Goal: Task Accomplishment & Management: Complete application form

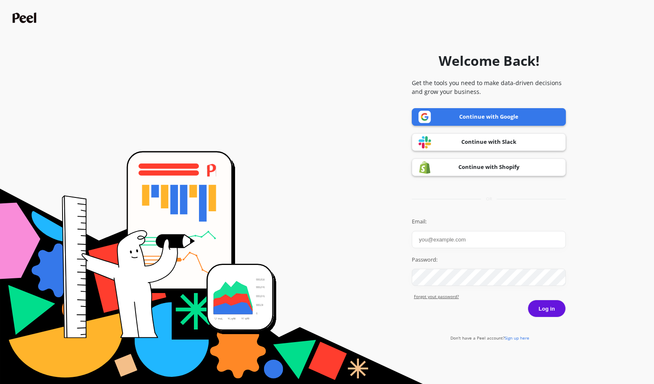
click at [490, 118] on link "Continue with Google" at bounding box center [489, 117] width 154 height 18
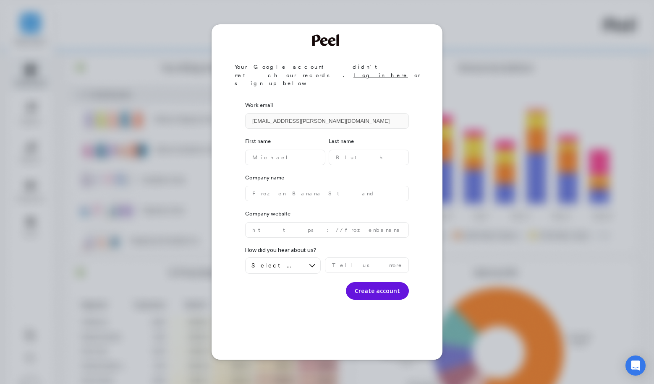
click at [447, 55] on div "Your Google account didn’t match our records. Log in here or sign up below Work…" at bounding box center [327, 192] width 654 height 384
click at [488, 40] on div "Your Google account didn’t match our records. Log in here or sign up below Work…" at bounding box center [327, 192] width 654 height 384
click at [460, 151] on div "Your Google account didn’t match our records. Log in here or sign up below Work…" at bounding box center [327, 192] width 654 height 384
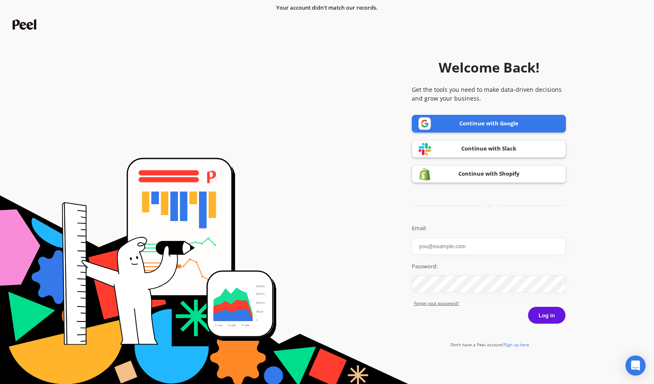
click at [380, 213] on form "Welcome Back! Get the tools you need to make data-driven decisions and grow you…" at bounding box center [326, 199] width 645 height 376
click at [454, 250] on input "Email:" at bounding box center [489, 246] width 154 height 17
click at [488, 124] on link "Continue with Google" at bounding box center [489, 124] width 154 height 18
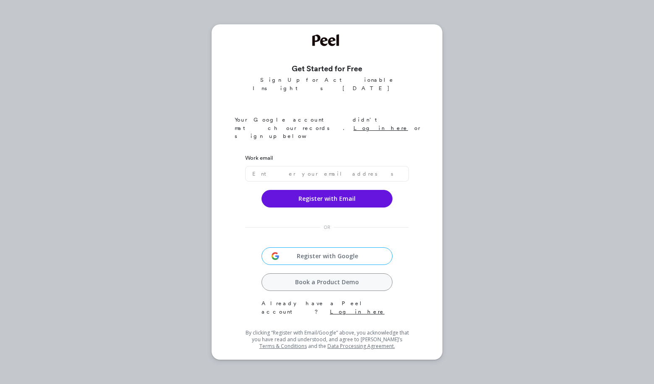
type input "[EMAIL_ADDRESS][PERSON_NAME][DOMAIN_NAME]"
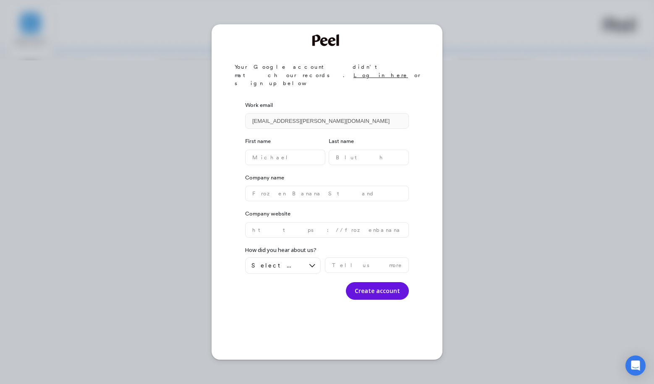
click at [546, 70] on div "Your Google account didn’t match our records. Log in here or sign up below Work…" at bounding box center [327, 192] width 654 height 384
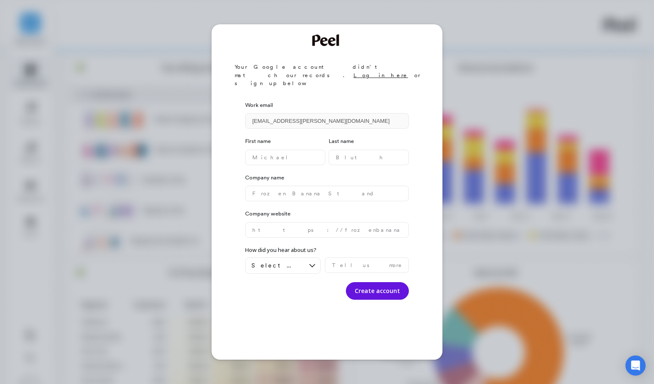
click at [503, 63] on div "Your Google account didn’t match our records. Log in here or sign up below Work…" at bounding box center [327, 192] width 654 height 384
